Goal: Navigation & Orientation: Find specific page/section

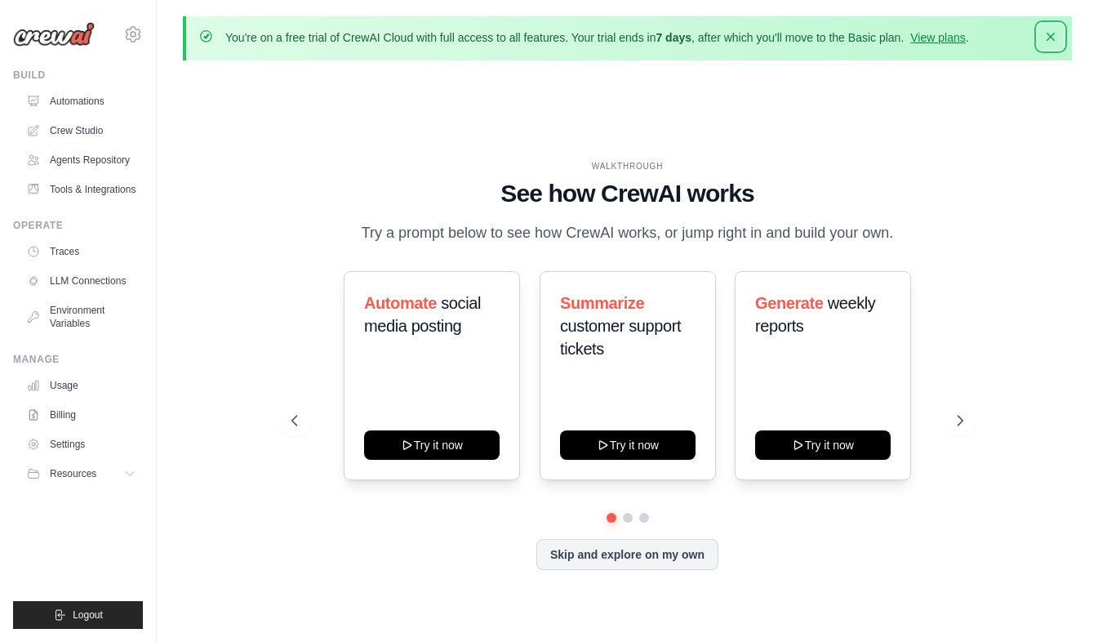
click at [1051, 34] on icon "button" at bounding box center [1051, 37] width 16 height 16
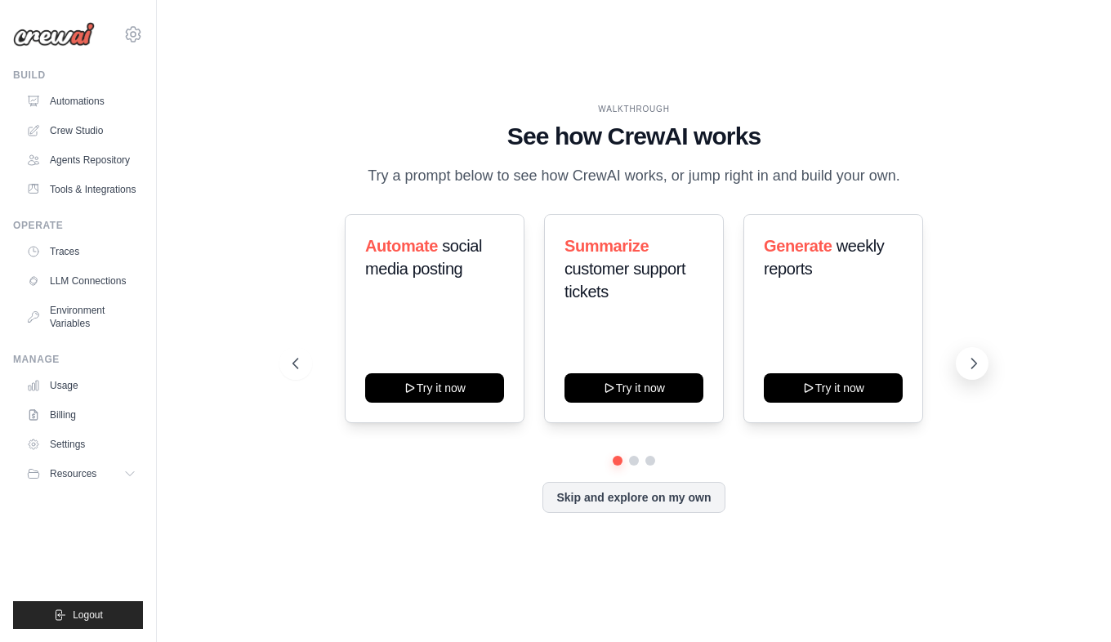
click at [969, 363] on icon at bounding box center [973, 363] width 16 height 16
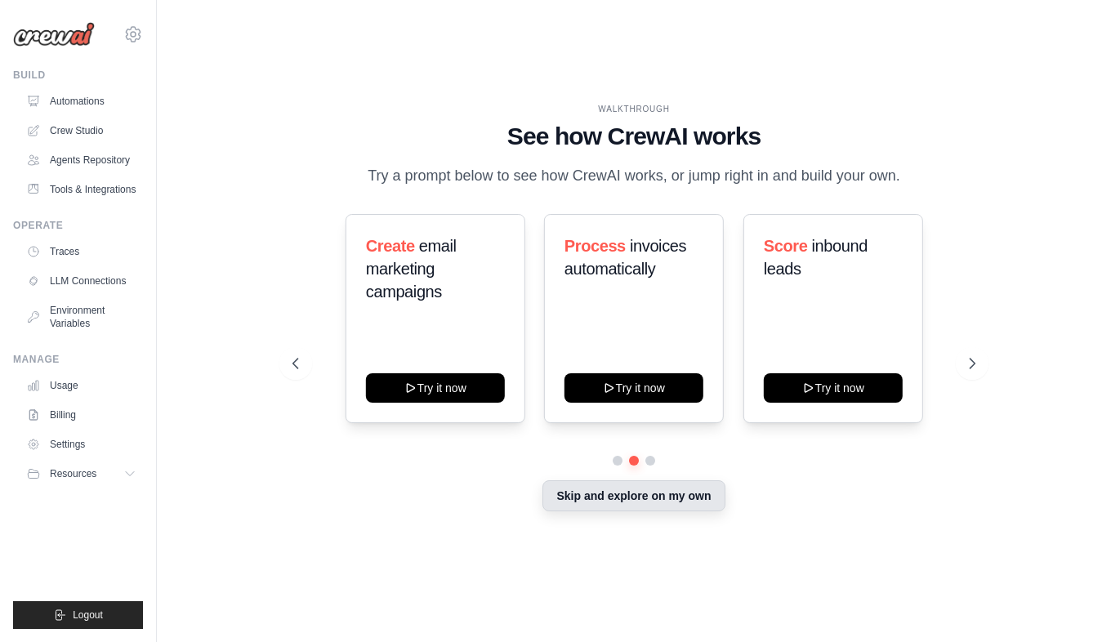
click at [624, 497] on button "Skip and explore on my own" at bounding box center [633, 495] width 182 height 31
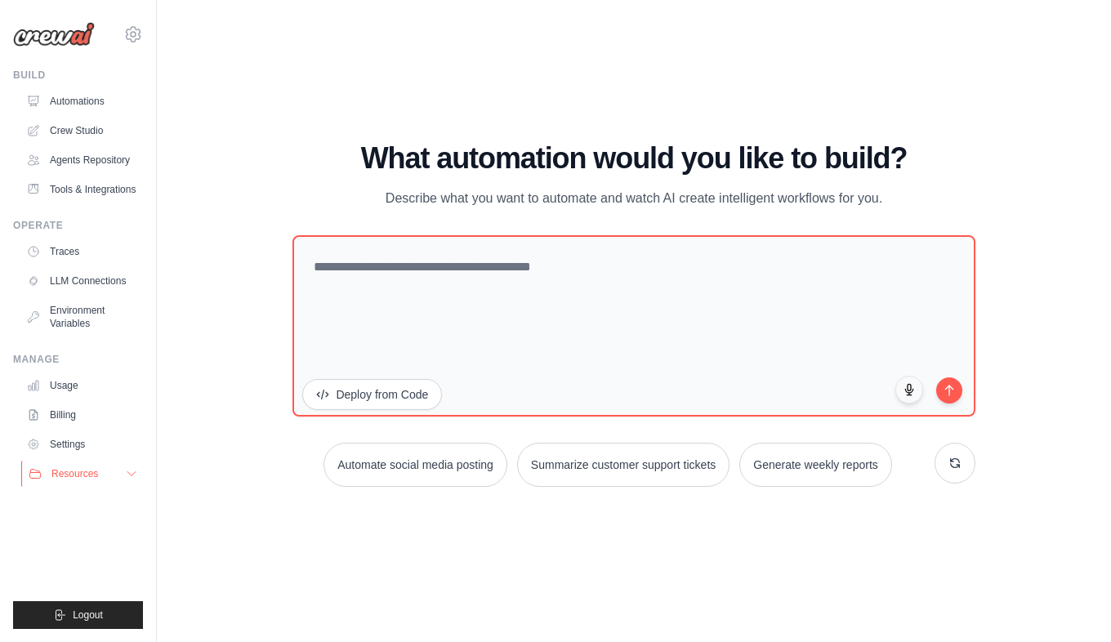
click at [131, 468] on icon at bounding box center [131, 473] width 13 height 13
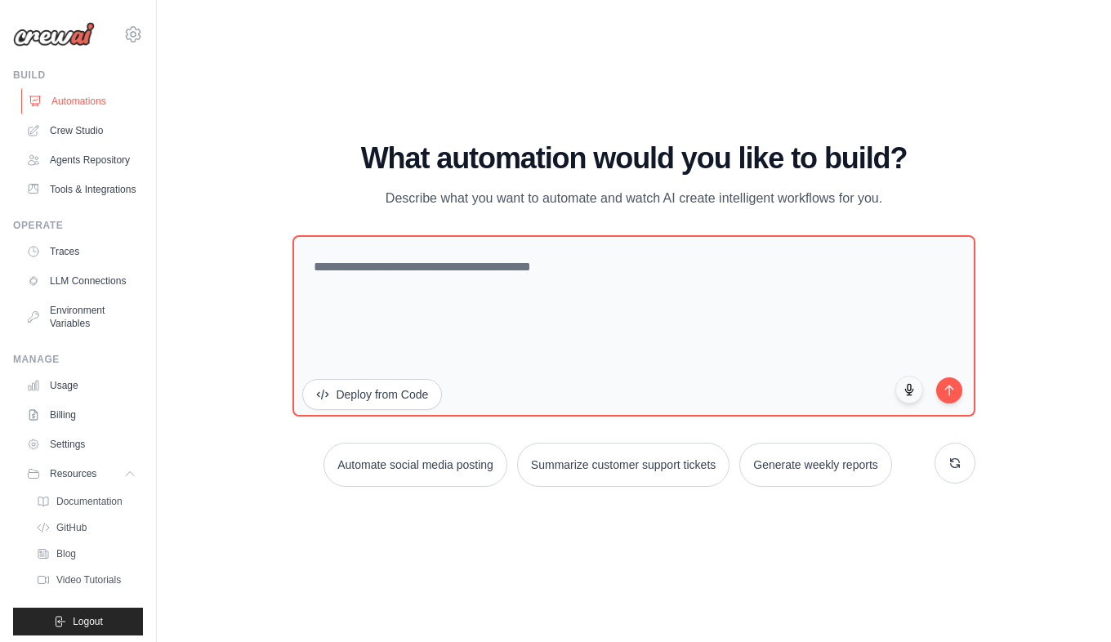
click at [100, 96] on link "Automations" at bounding box center [82, 101] width 123 height 26
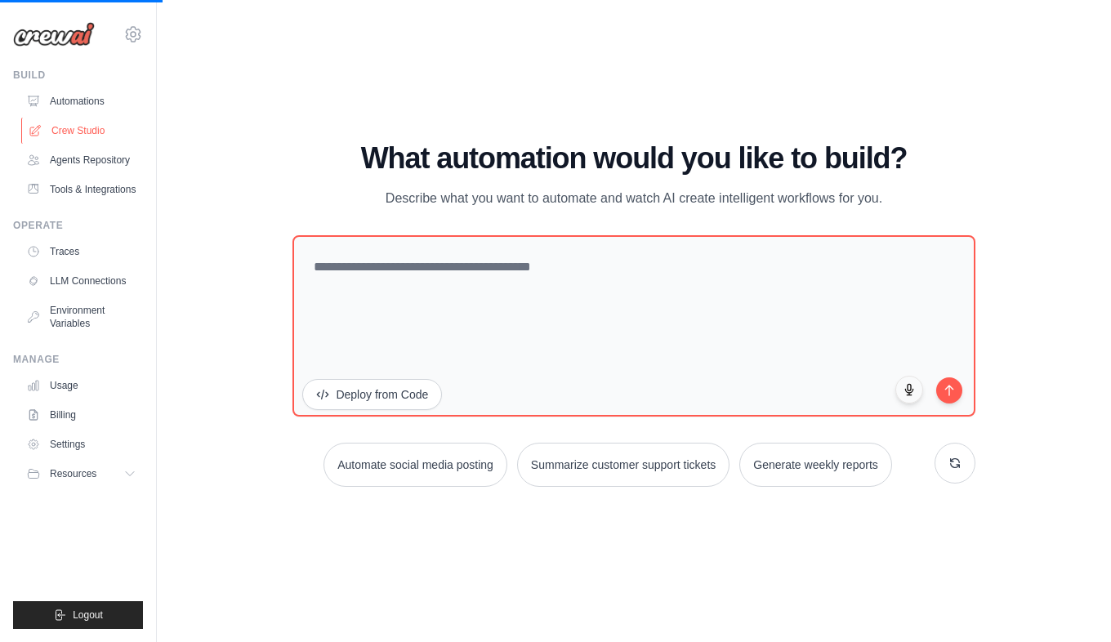
click at [75, 131] on link "Crew Studio" at bounding box center [82, 131] width 123 height 26
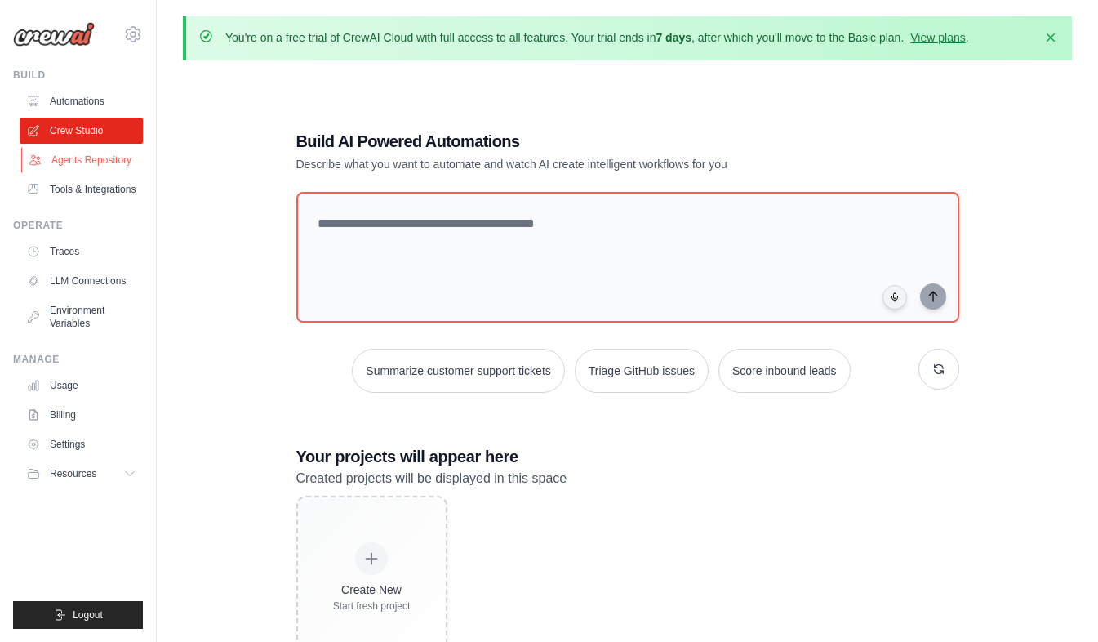
click at [94, 166] on link "Agents Repository" at bounding box center [82, 160] width 123 height 26
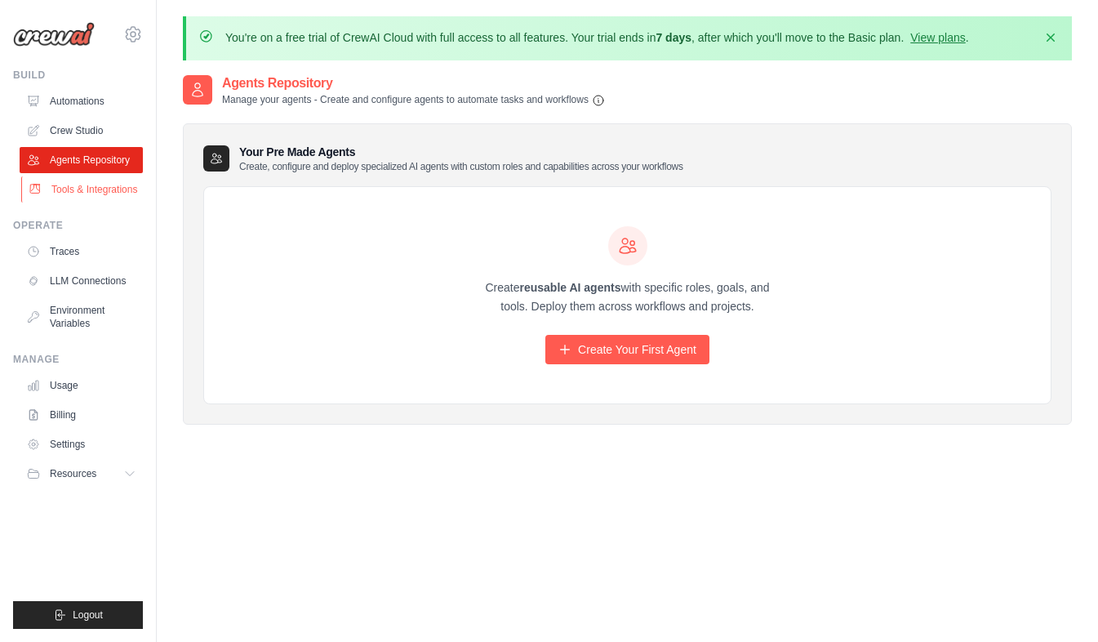
click at [102, 190] on link "Tools & Integrations" at bounding box center [82, 189] width 123 height 26
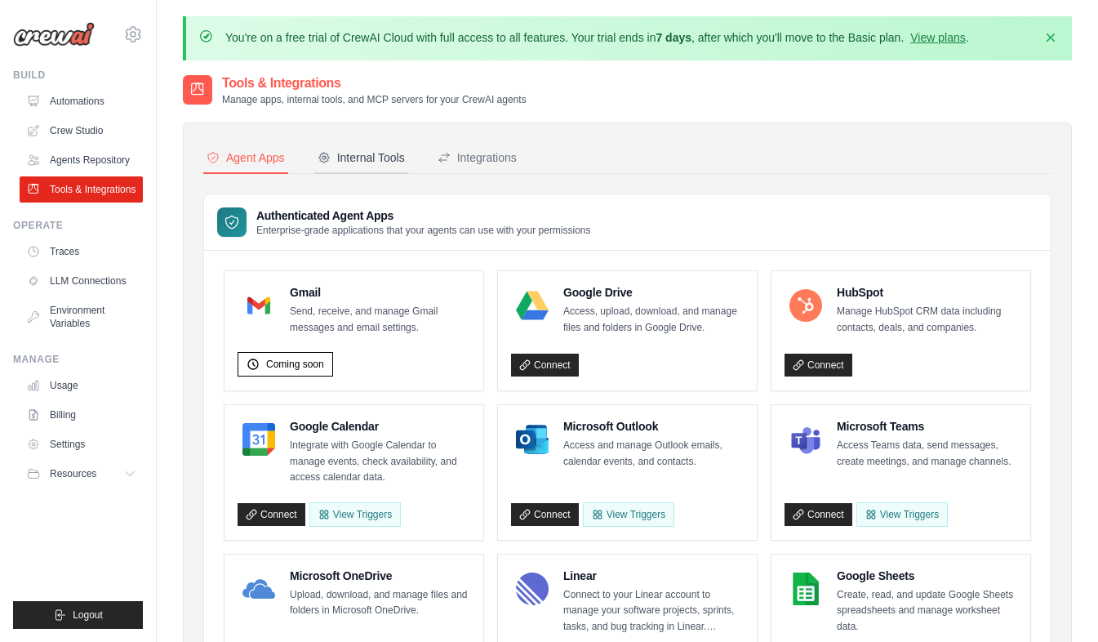
click at [363, 149] on button "Internal Tools" at bounding box center [361, 158] width 94 height 31
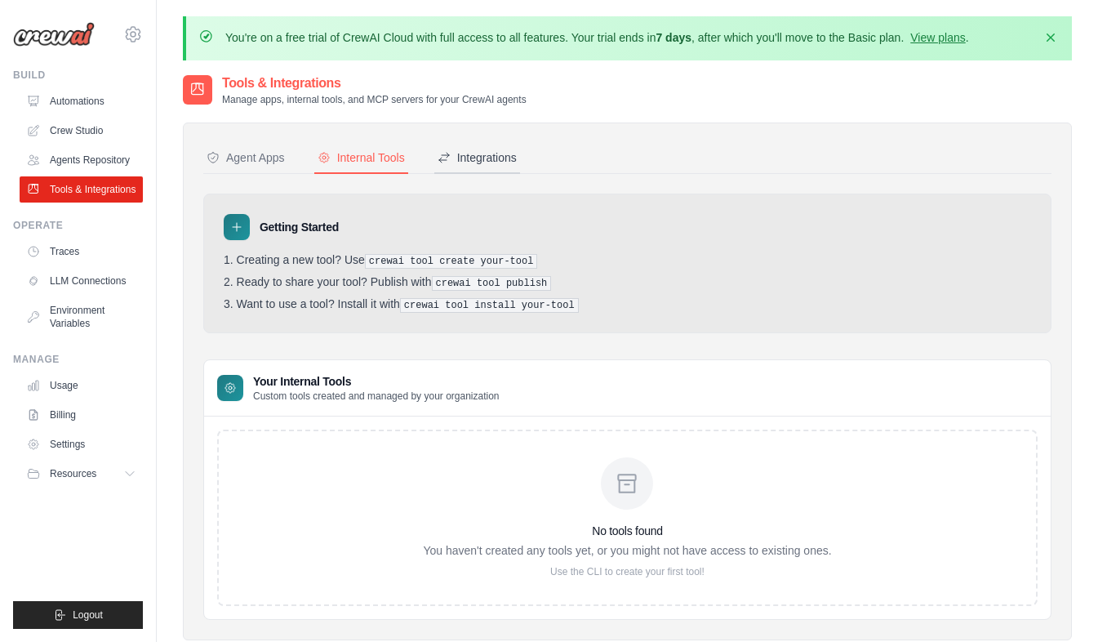
click at [474, 155] on div "Integrations" at bounding box center [477, 157] width 79 height 16
